Goal: Task Accomplishment & Management: Manage account settings

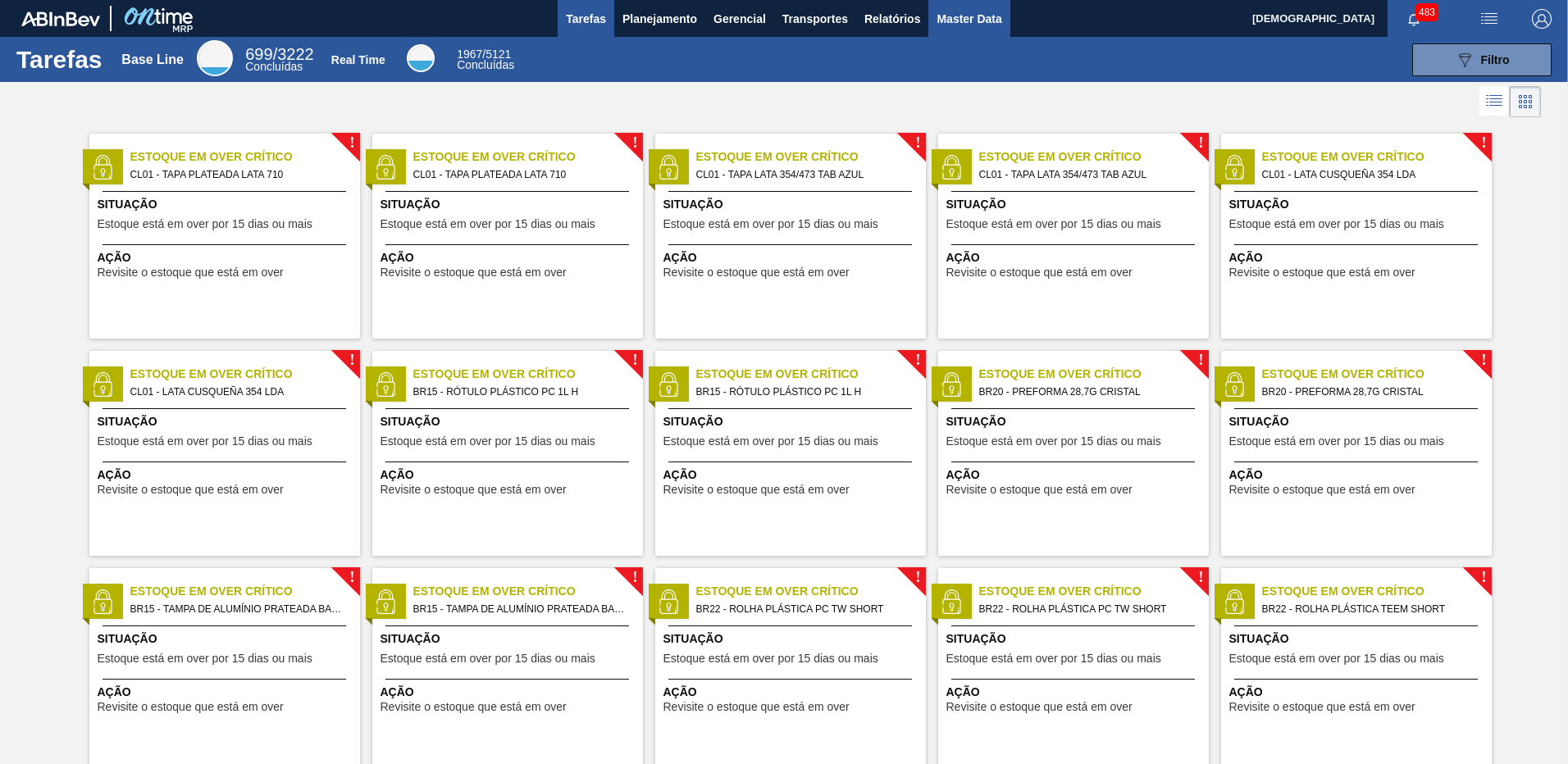
click at [949, 16] on span "Master Data" at bounding box center [968, 19] width 65 height 20
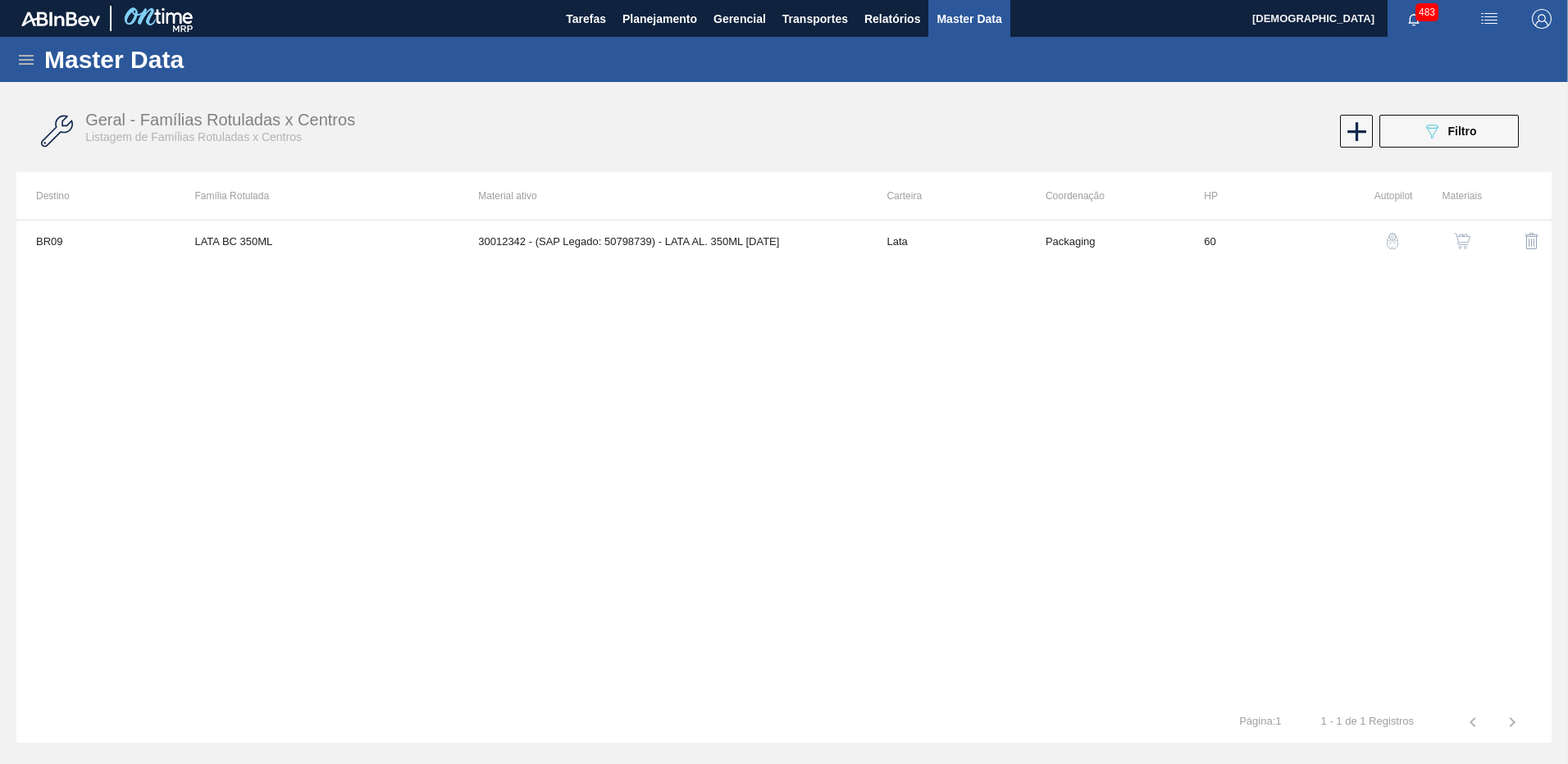
drag, startPoint x: 48, startPoint y: 60, endPoint x: 29, endPoint y: 64, distance: 19.4
click at [46, 61] on h1 "Master Data" at bounding box center [190, 59] width 291 height 19
click at [29, 64] on icon at bounding box center [26, 59] width 14 height 10
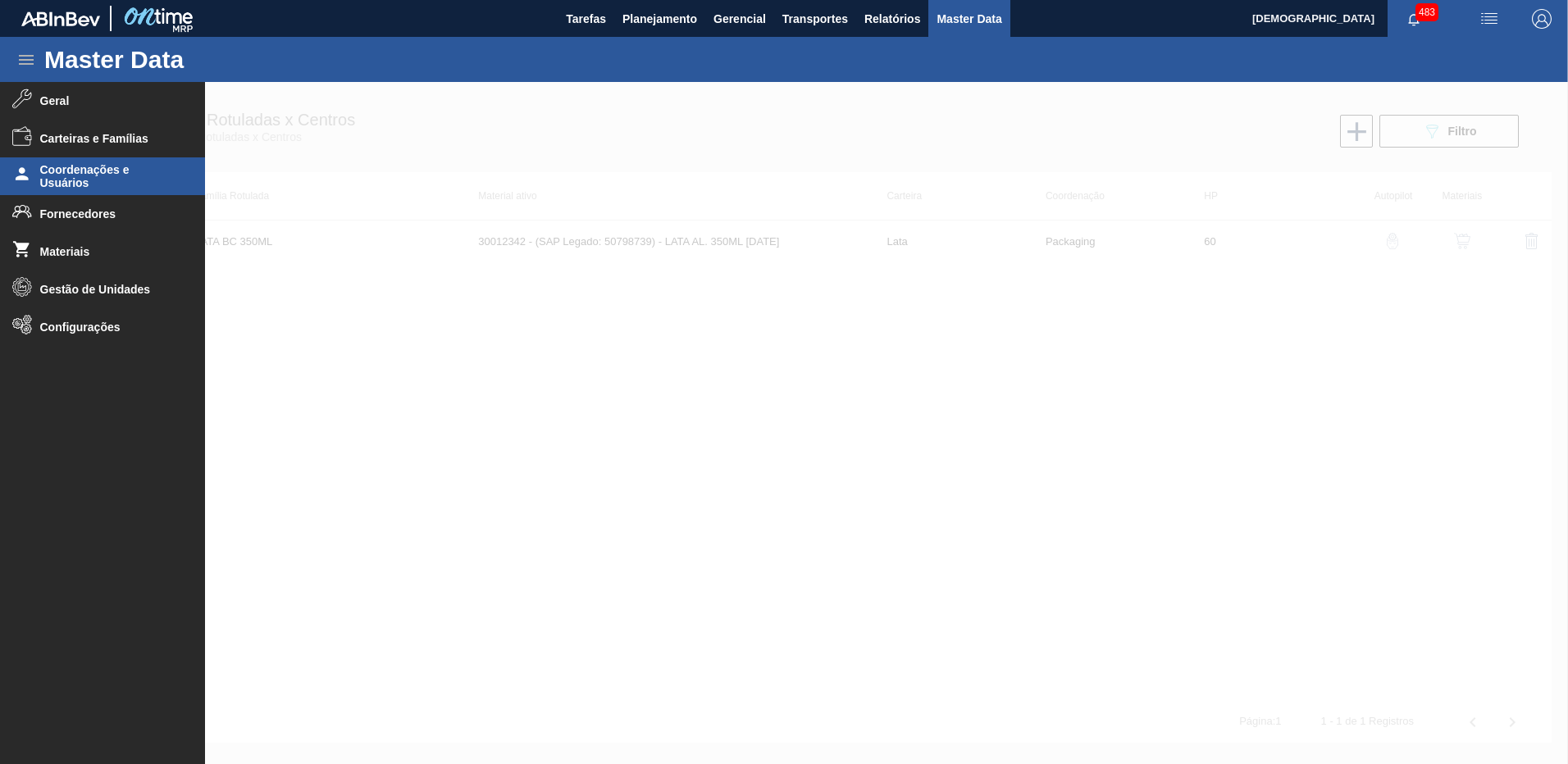
click at [93, 182] on span "Coordenações e Usuários" at bounding box center [108, 175] width 135 height 26
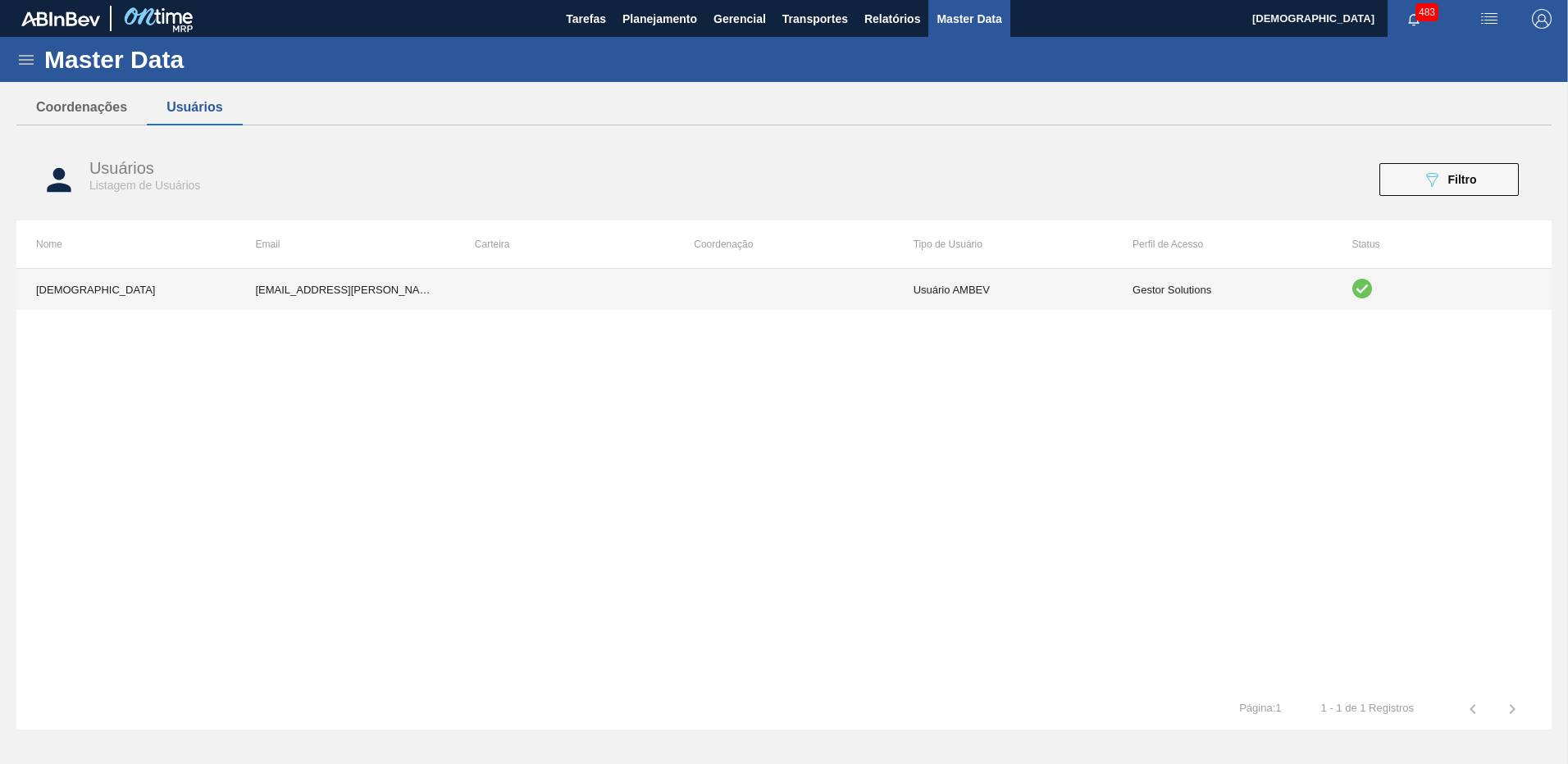
click at [775, 293] on td at bounding box center [783, 289] width 218 height 41
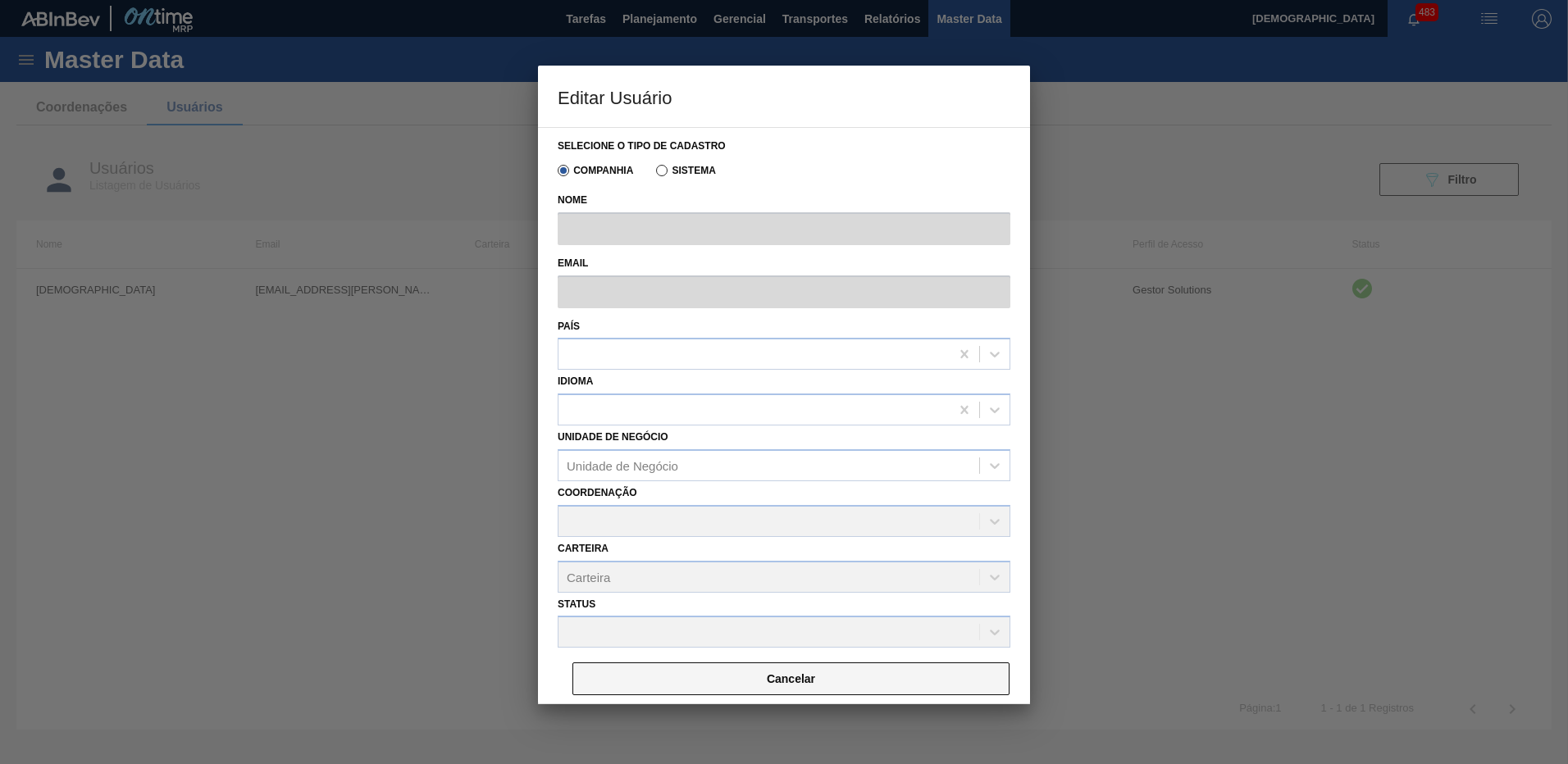
click at [777, 682] on button "Cancelar" at bounding box center [791, 679] width 437 height 32
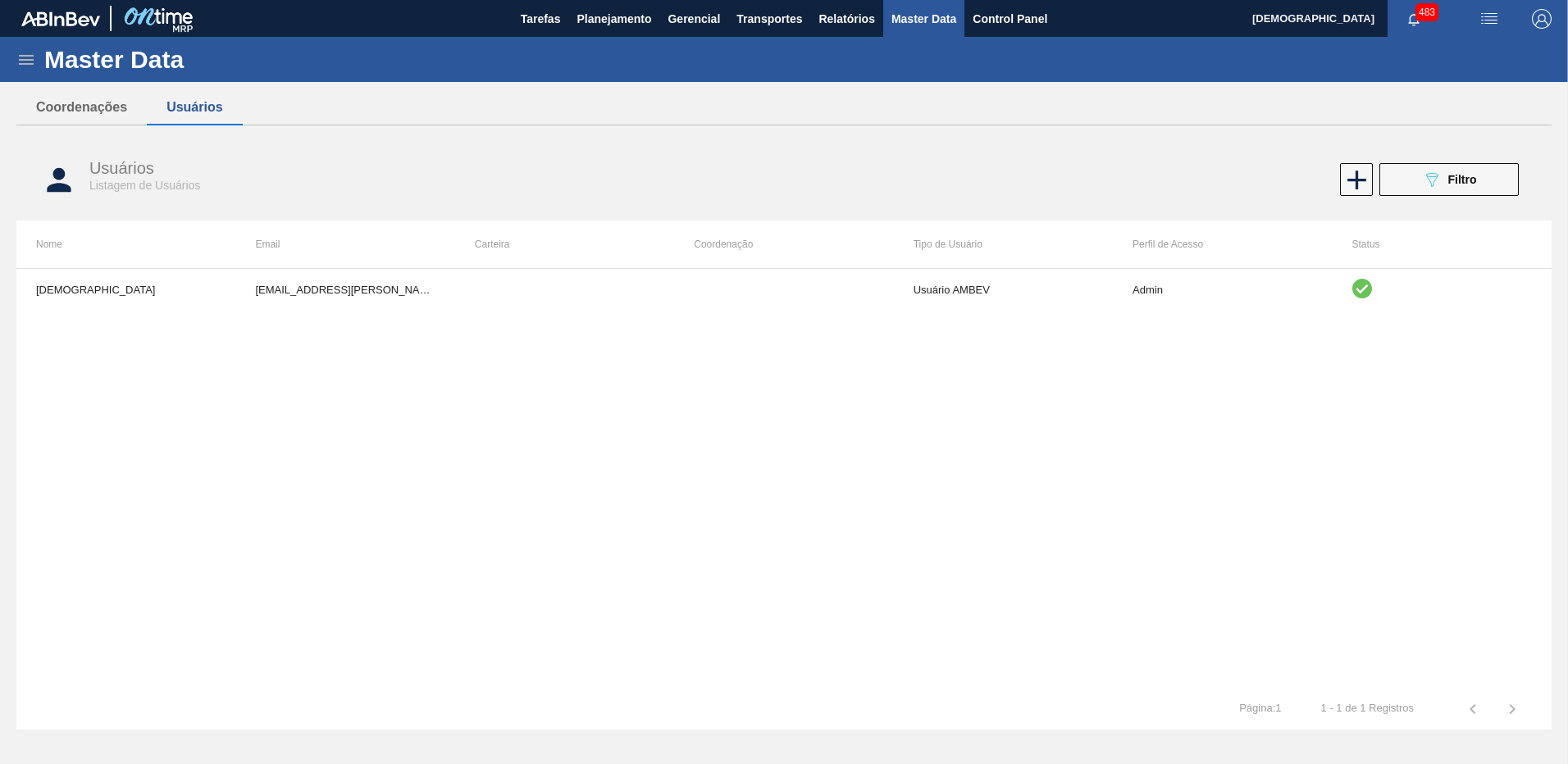
click at [897, 173] on div "089F7B8B-B2A5-4AFE-B5C0-19BA573D28AC Filtro" at bounding box center [1164, 179] width 725 height 32
click at [15, 67] on div "Master Data" at bounding box center [784, 59] width 1568 height 45
click at [23, 58] on icon at bounding box center [26, 60] width 20 height 20
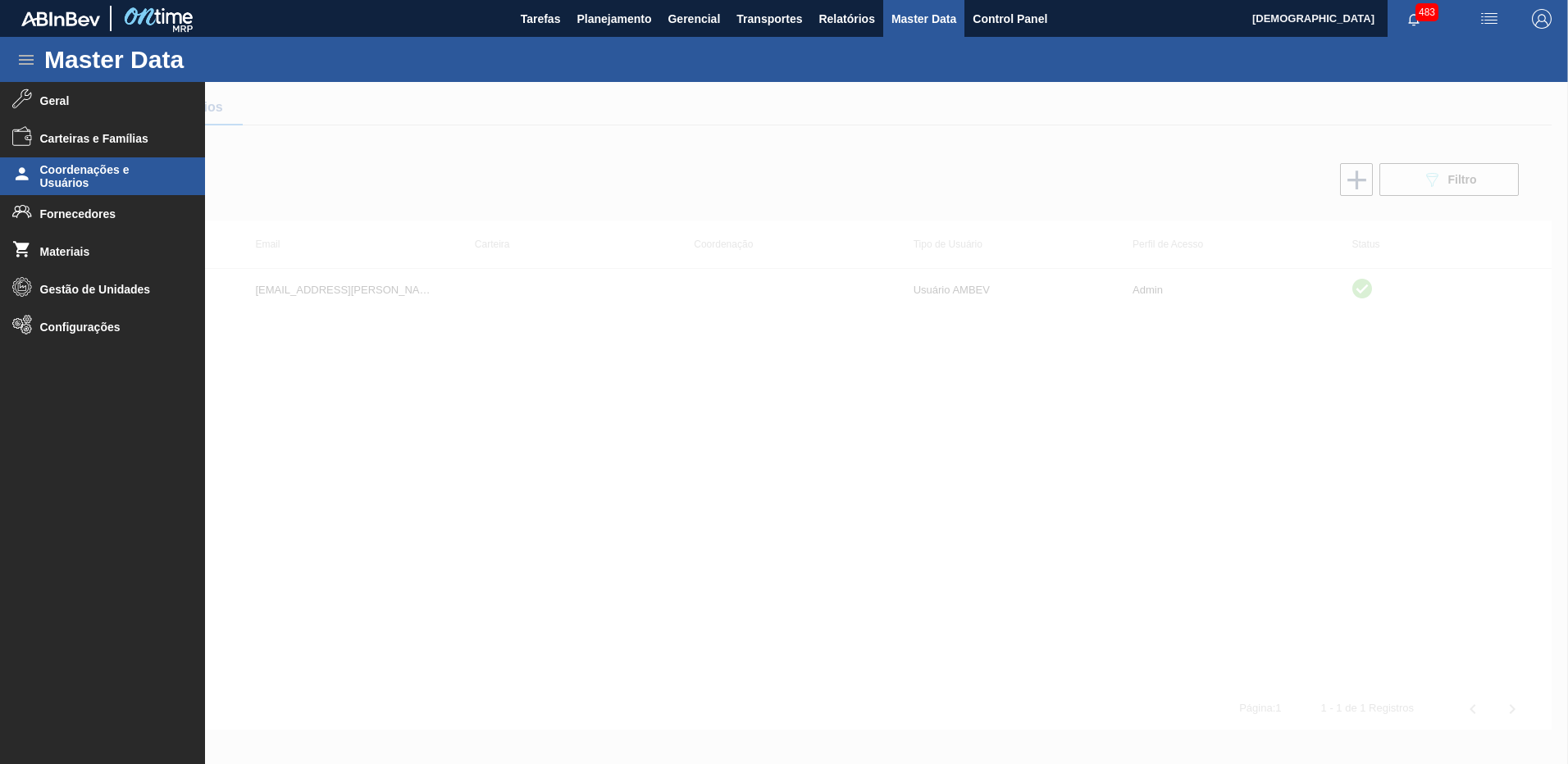
click at [97, 176] on span "Coordenações e Usuários" at bounding box center [108, 175] width 135 height 26
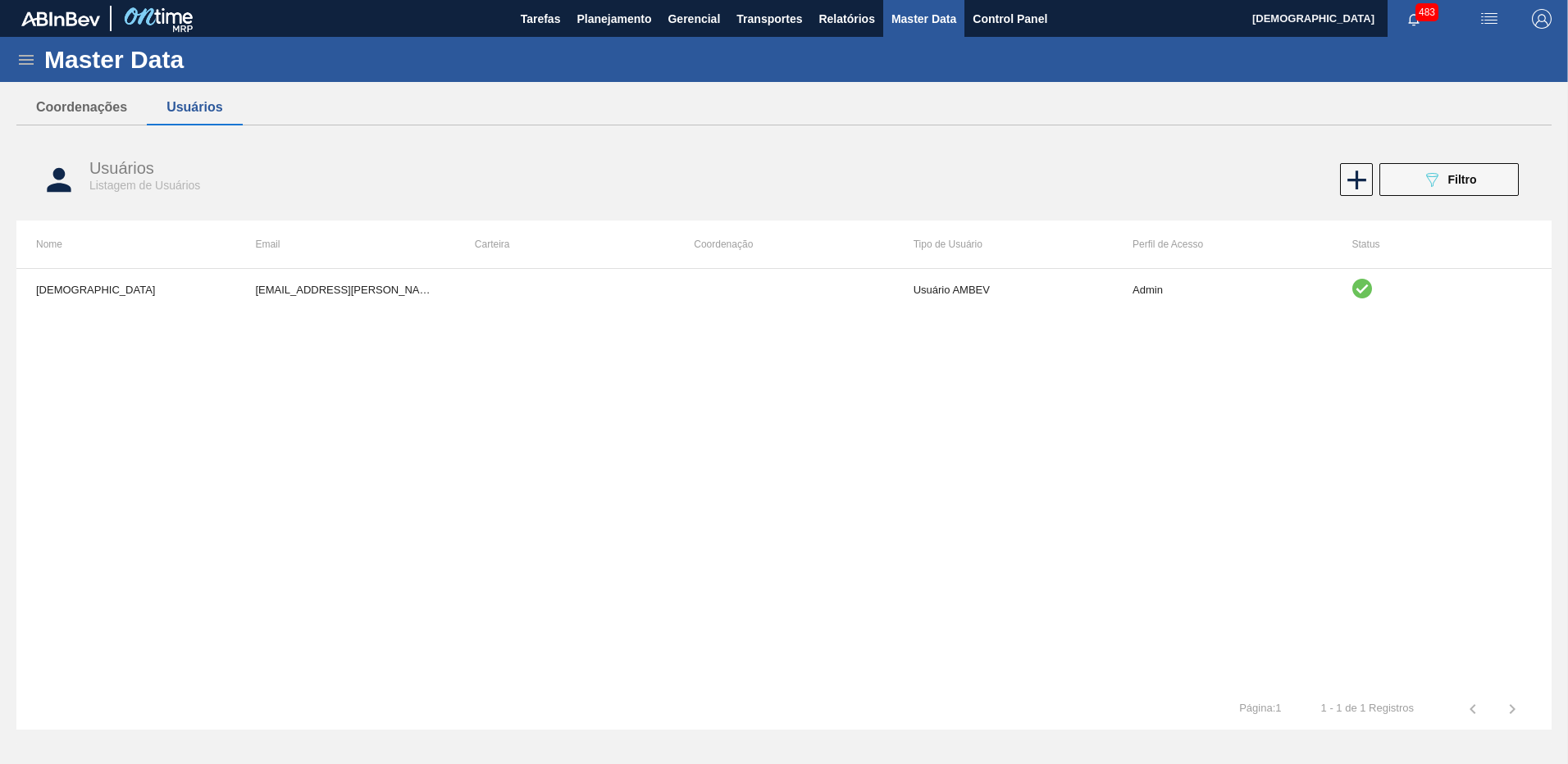
click at [16, 52] on icon at bounding box center [26, 60] width 20 height 20
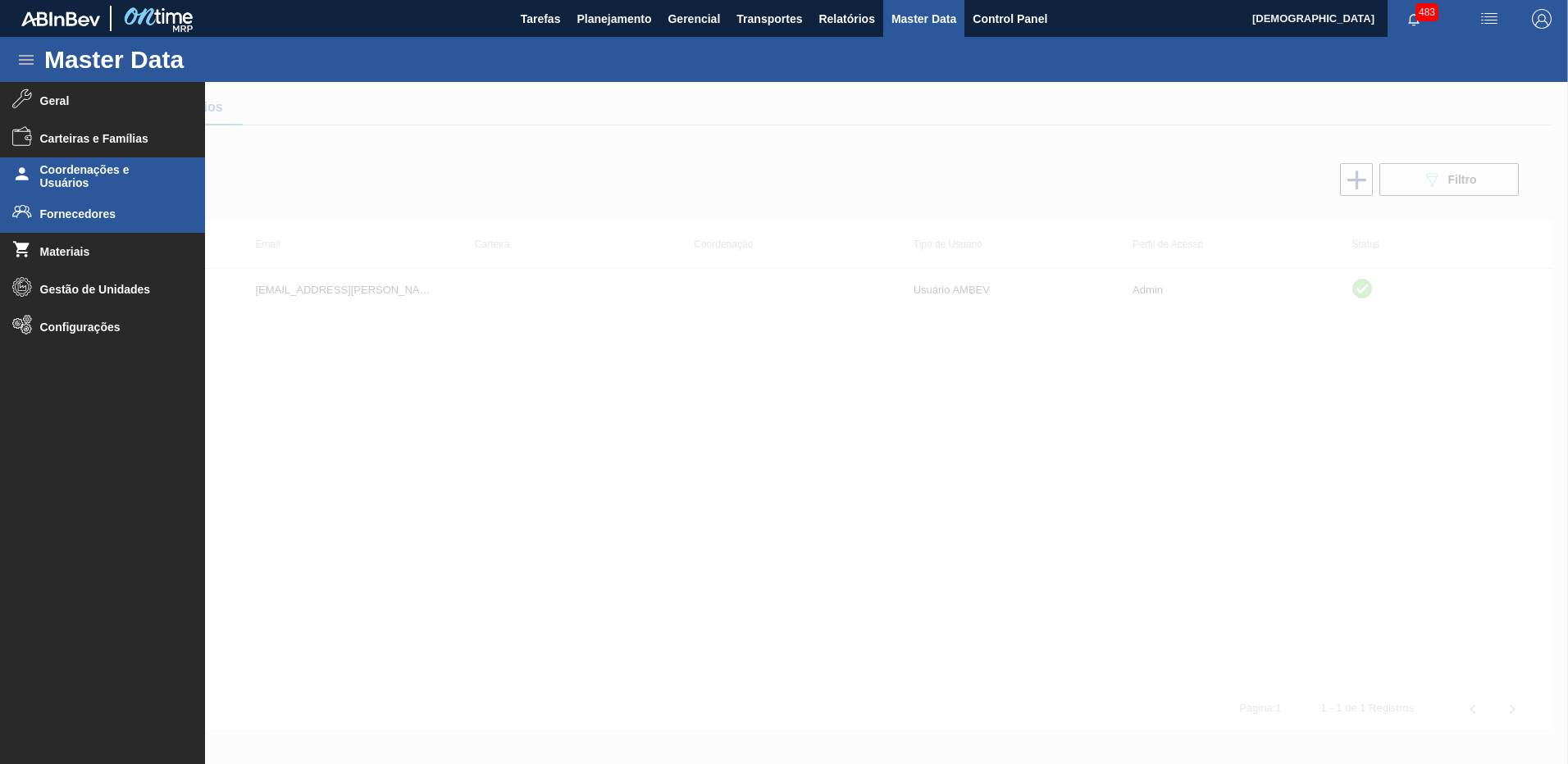
click at [115, 210] on span "Fornecedores" at bounding box center [108, 214] width 135 height 13
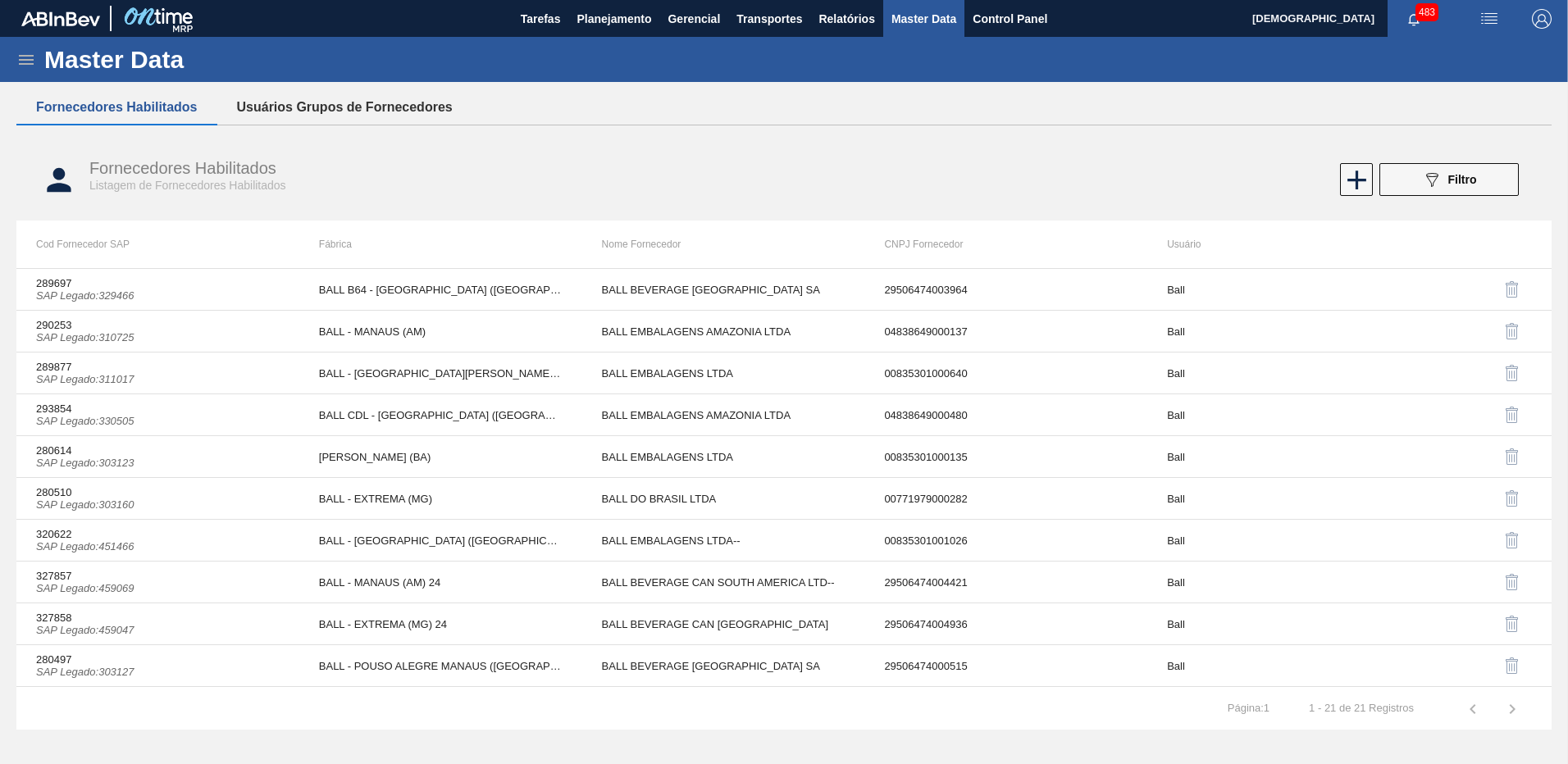
click at [435, 105] on button "Usuários Grupos de Fornecedores" at bounding box center [345, 107] width 255 height 34
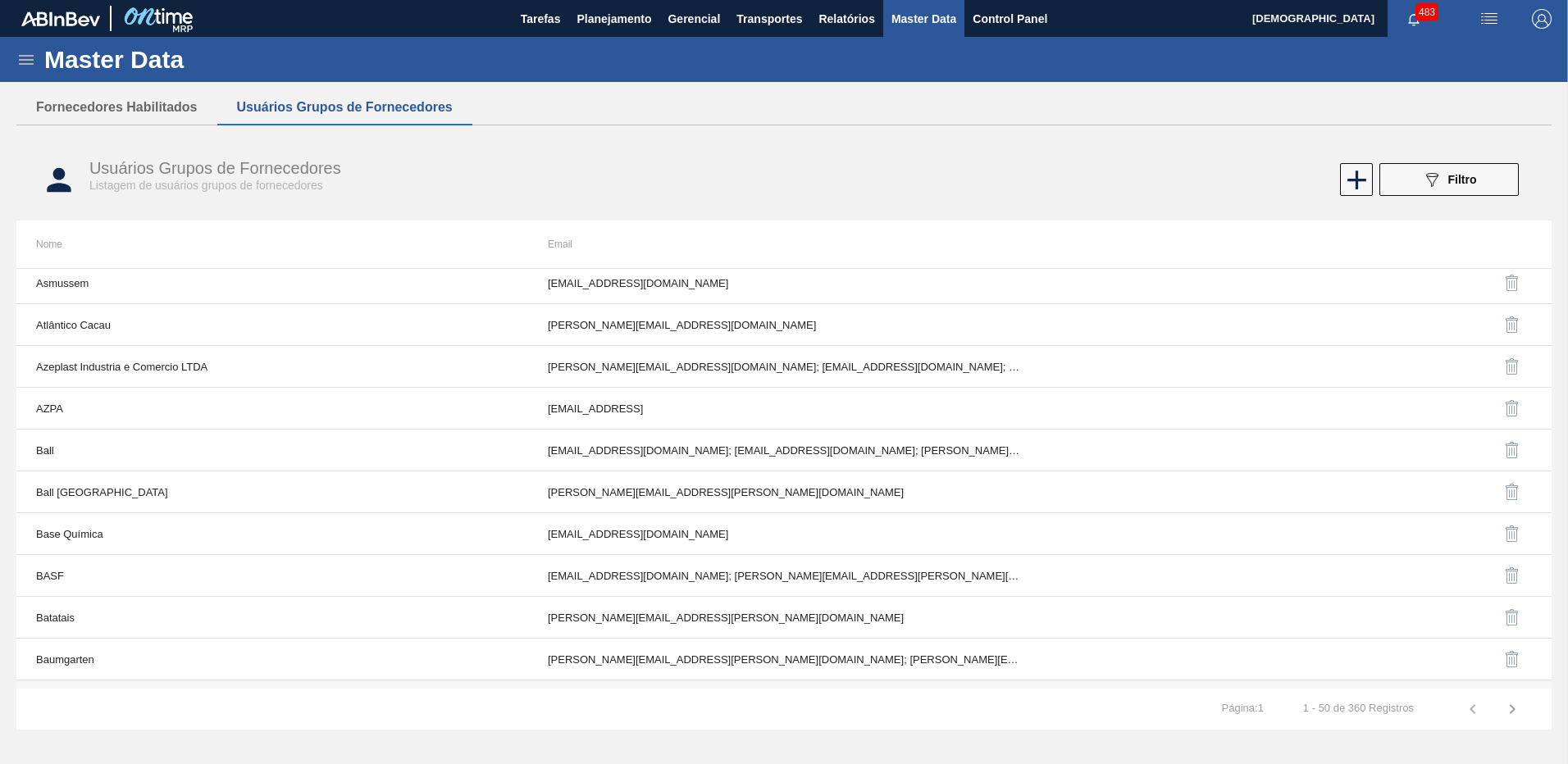
scroll to position [1342, 0]
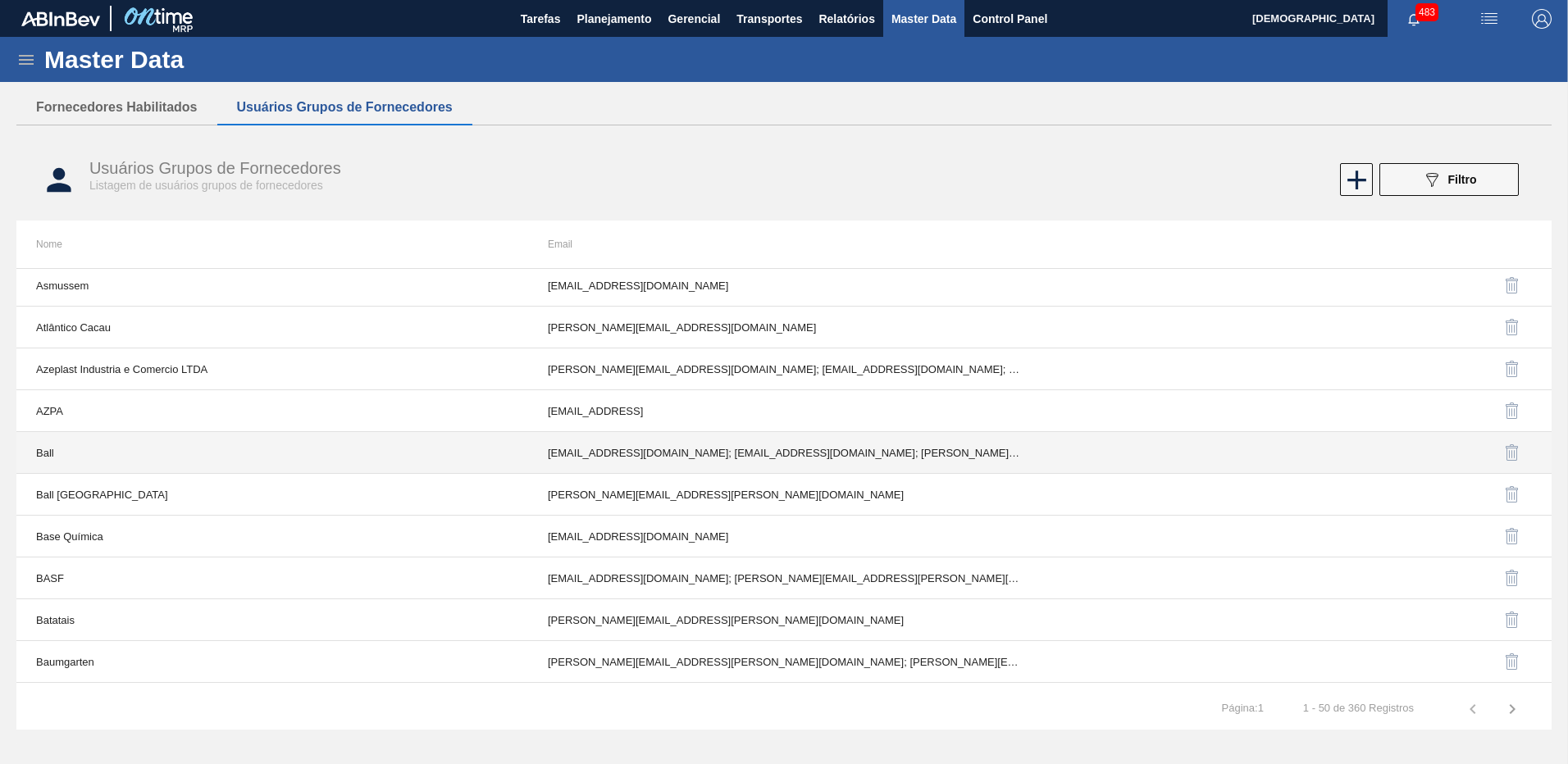
click at [309, 446] on td "Ball" at bounding box center [272, 453] width 512 height 42
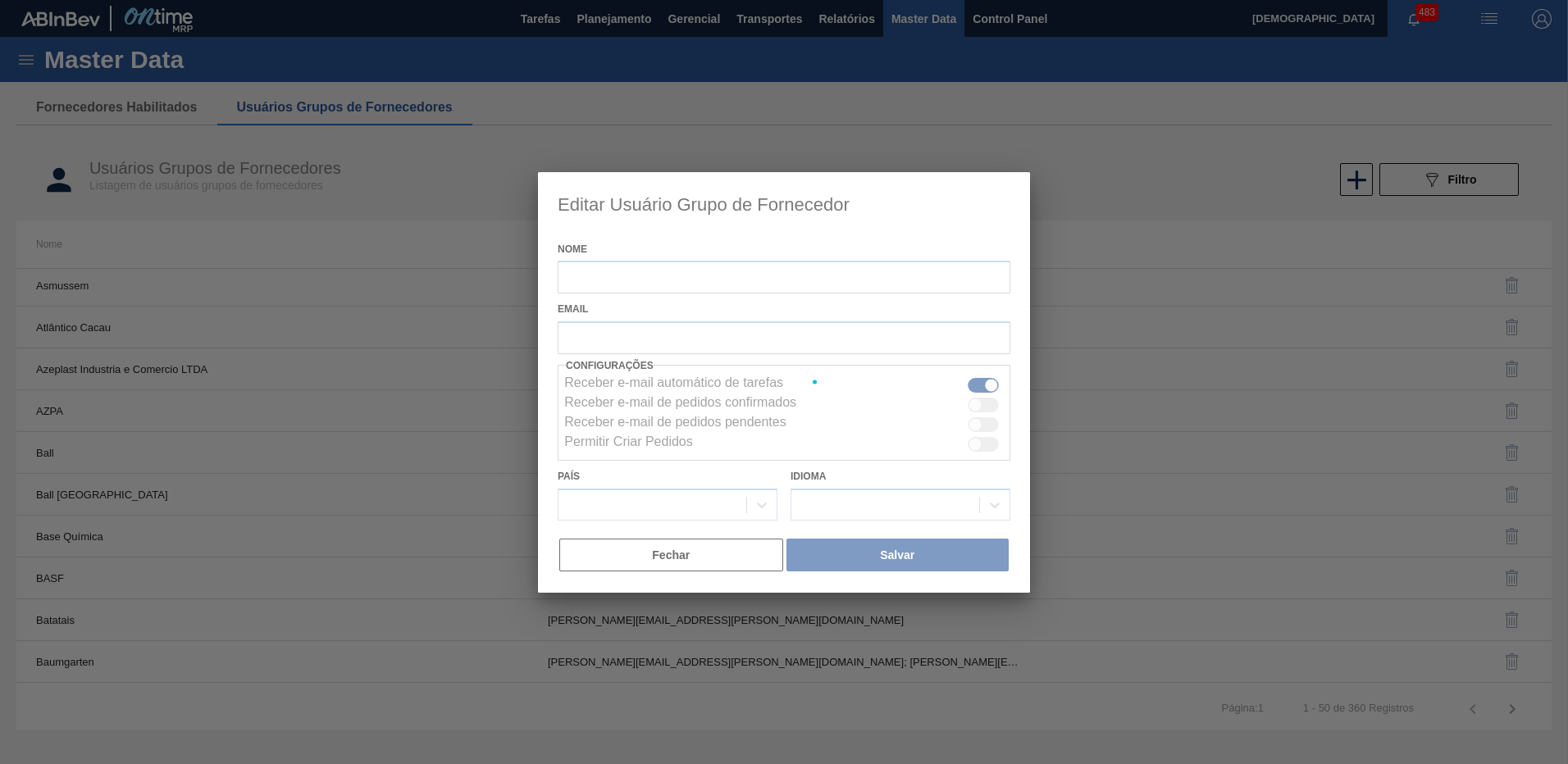
type input "Ball"
checkbox input "true"
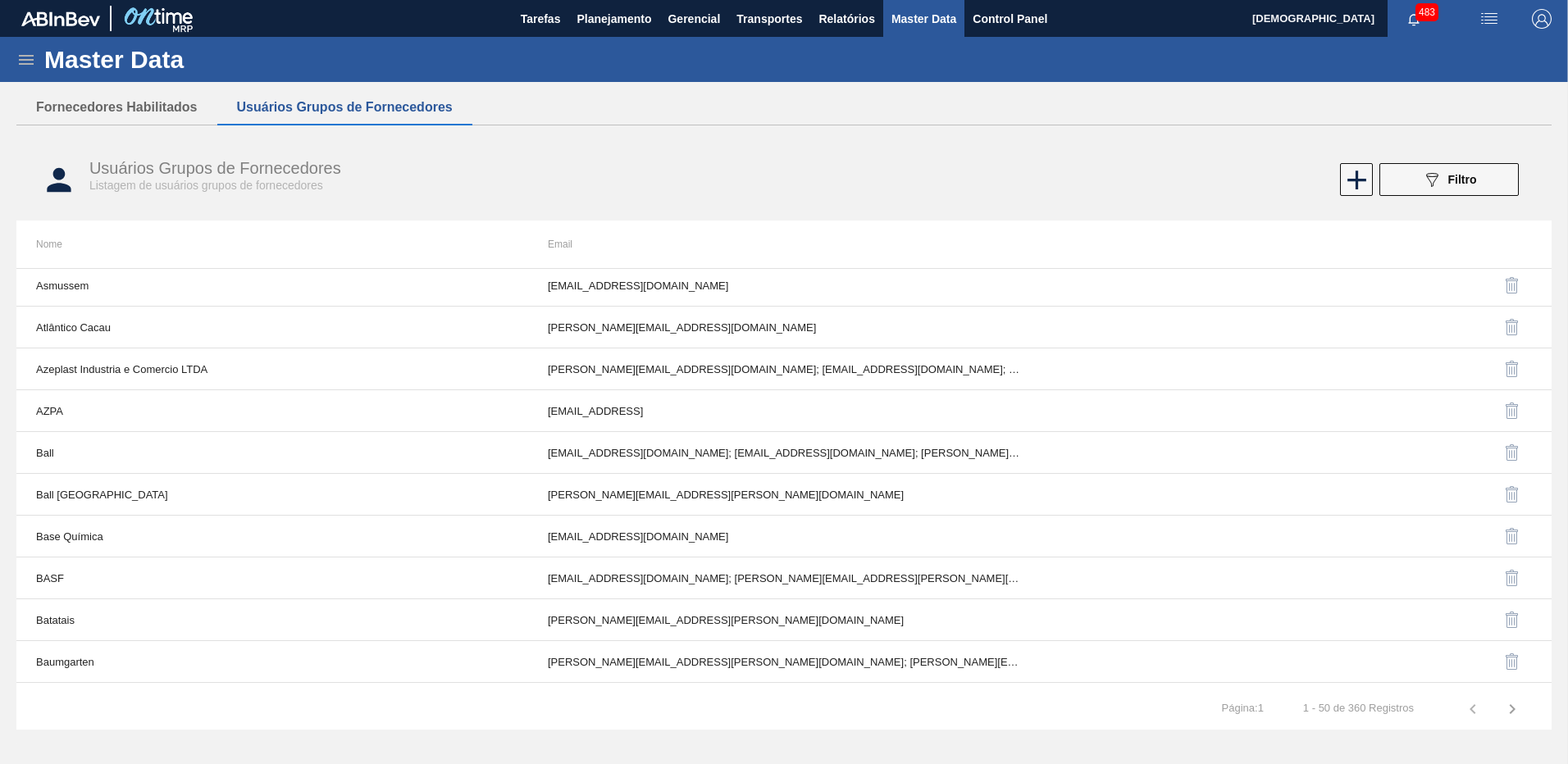
click at [749, 205] on div "Usuários Grupos de Fornecedores Listagem de usuários grupos de fornecedores 089…" at bounding box center [783, 180] width 1535 height 61
click at [1434, 182] on icon at bounding box center [1432, 180] width 13 height 14
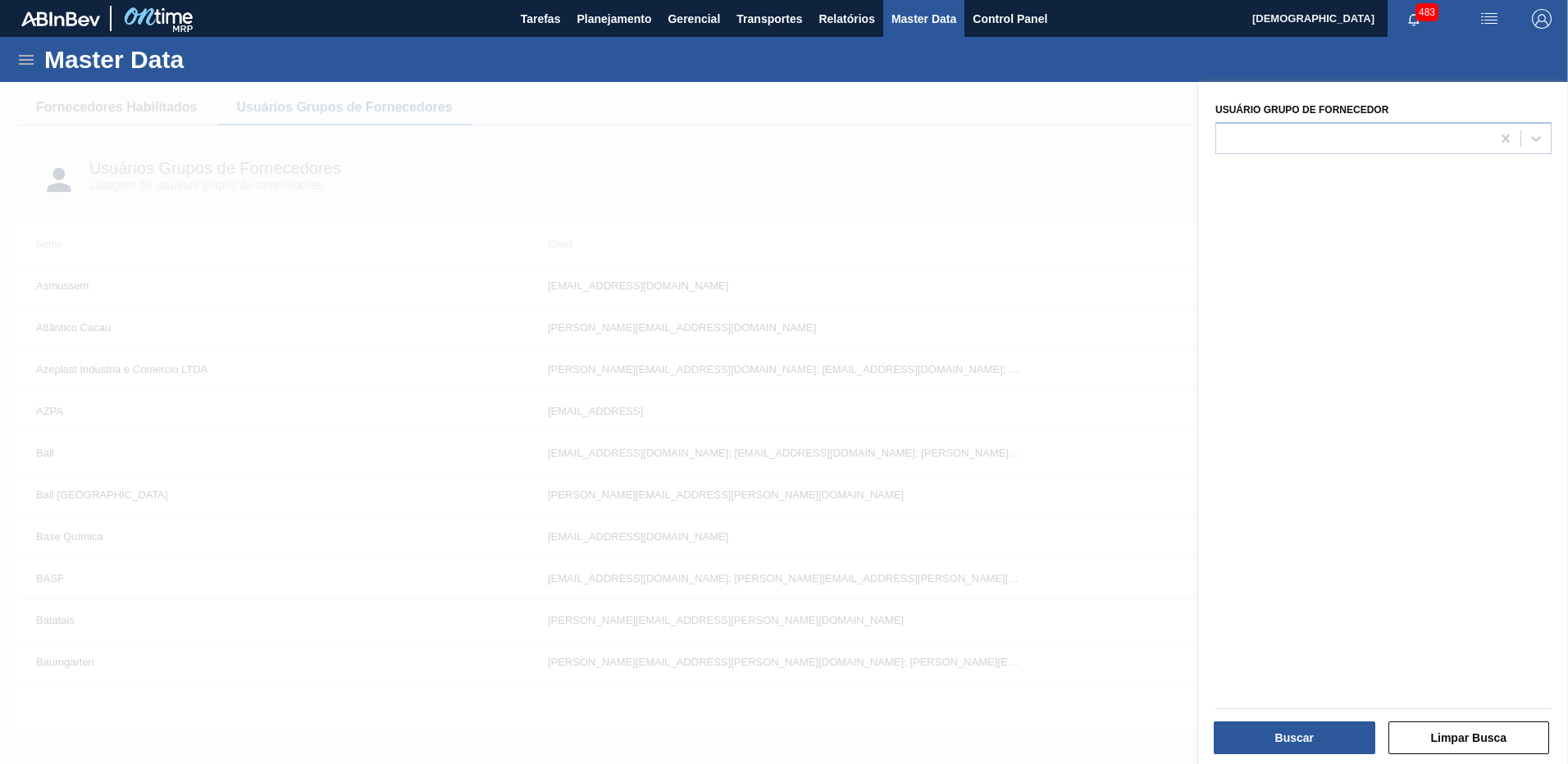
click at [916, 176] on div at bounding box center [784, 464] width 1568 height 764
